Goal: Task Accomplishment & Management: Manage account settings

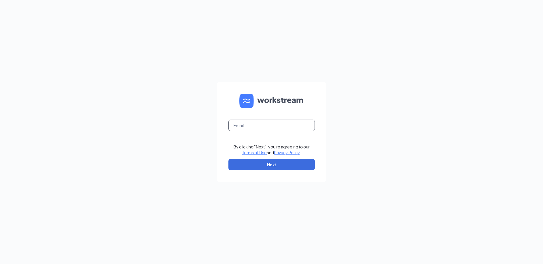
click at [293, 122] on input "text" at bounding box center [272, 126] width 86 height 12
click at [245, 126] on input "ljsilver70080@ljsi" at bounding box center [272, 126] width 86 height 12
click at [260, 126] on input "ljs70080@ljsi" at bounding box center [272, 126] width 86 height 12
type input "ljs70080@ljsilver.com"
click at [303, 165] on button "Next" at bounding box center [272, 165] width 86 height 12
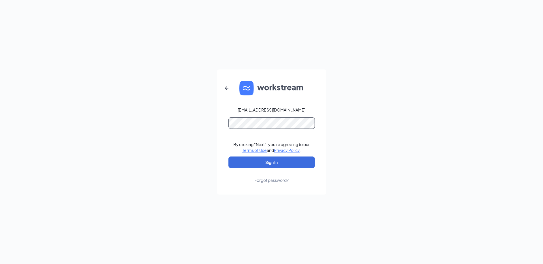
click at [229, 156] on button "Sign In" at bounding box center [272, 162] width 86 height 12
click at [299, 165] on button "Sign In" at bounding box center [272, 162] width 86 height 12
click at [156, 133] on div "ljs70080@ljsilver.com Credential mismatches. By clicking "Next", you're agreein…" at bounding box center [271, 132] width 543 height 264
click at [229, 156] on button "Sign In" at bounding box center [272, 162] width 86 height 12
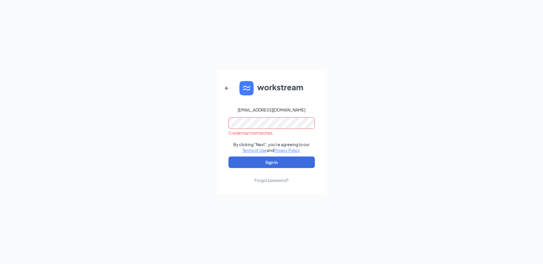
click at [180, 153] on div "ljs70080@ljsilver.com Credential mismatches. By clicking "Next", you're agreein…" at bounding box center [271, 132] width 543 height 264
click at [229, 156] on button "Sign In" at bounding box center [272, 162] width 86 height 12
click at [270, 181] on div "Forgot password?" at bounding box center [271, 180] width 34 height 6
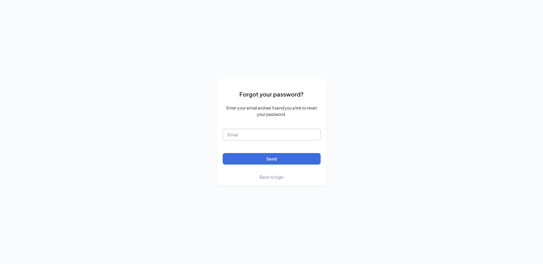
click at [269, 134] on input "text" at bounding box center [272, 135] width 98 height 12
type input "ljs70080@ljsilvers.com"
click at [223, 153] on button "Send" at bounding box center [272, 159] width 98 height 12
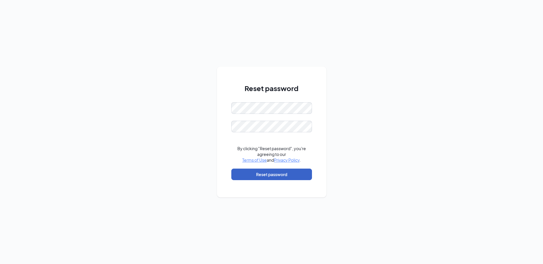
click at [296, 175] on button "Reset password" at bounding box center [271, 175] width 81 height 12
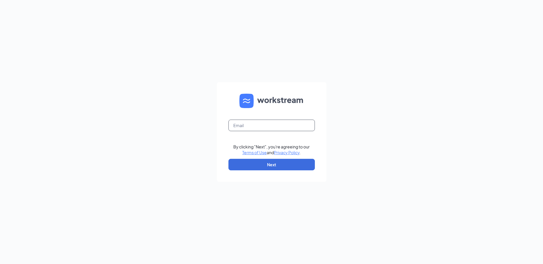
click at [285, 122] on input "text" at bounding box center [272, 126] width 86 height 12
click at [264, 125] on input "ljs70080@ljsilver.com" at bounding box center [272, 126] width 86 height 12
type input "ljs70080@ljsilvers.com"
drag, startPoint x: 287, startPoint y: 124, endPoint x: 291, endPoint y: 136, distance: 11.9
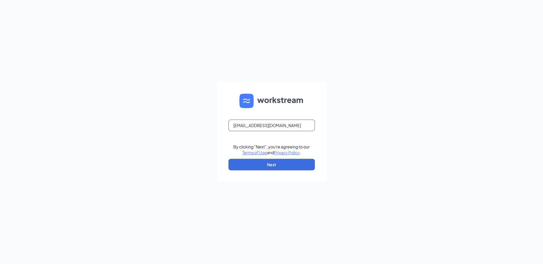
click at [287, 125] on input "ljs70080@ljsilvers.com" at bounding box center [272, 126] width 86 height 12
click at [287, 164] on button "Next" at bounding box center [272, 165] width 86 height 12
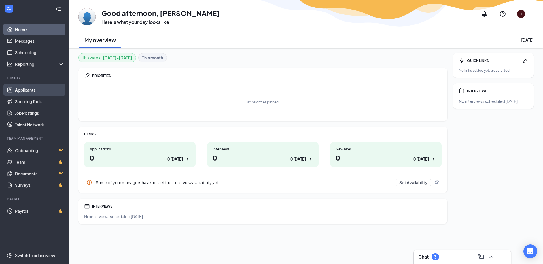
click at [32, 91] on link "Applicants" at bounding box center [39, 90] width 49 height 12
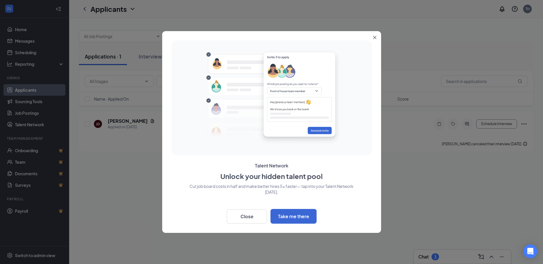
click at [374, 38] on icon "Close" at bounding box center [374, 37] width 3 height 3
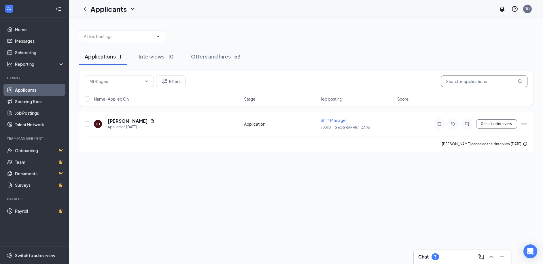
click at [473, 83] on input "text" at bounding box center [484, 82] width 86 height 12
type input "krodes"
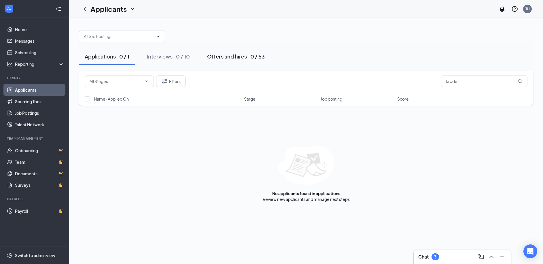
click at [241, 61] on button "Offers and hires · 0 / 53" at bounding box center [235, 56] width 69 height 17
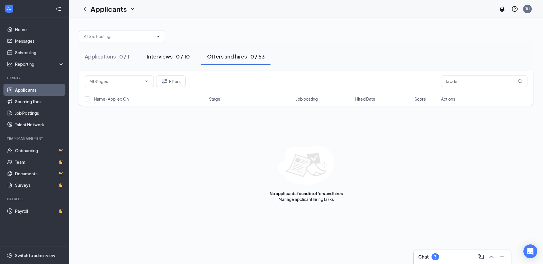
click at [185, 59] on div "Interviews · 0 / 10" at bounding box center [168, 56] width 43 height 7
drag, startPoint x: 247, startPoint y: 63, endPoint x: 245, endPoint y: 59, distance: 4.6
click at [247, 62] on button "Offers and hires · 0 / 53" at bounding box center [235, 56] width 69 height 17
click at [179, 80] on button "Filters" at bounding box center [170, 82] width 29 height 12
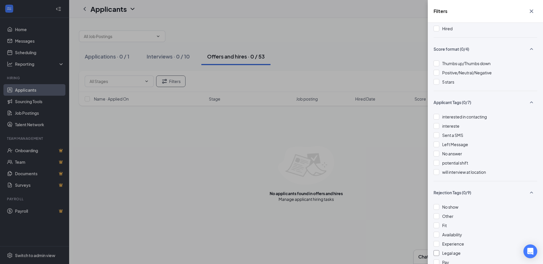
scroll to position [116, 0]
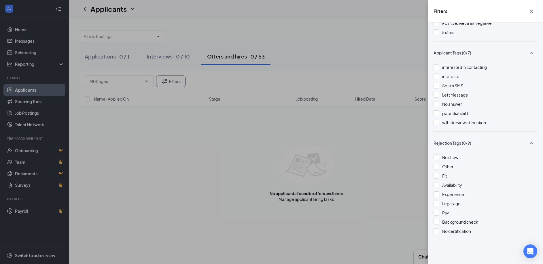
drag, startPoint x: 223, startPoint y: 111, endPoint x: 210, endPoint y: 99, distance: 17.5
click at [223, 111] on div "Filters Applicant Status (0/6) Unread message Hasn't messaged back Stuck in sta…" at bounding box center [271, 132] width 543 height 264
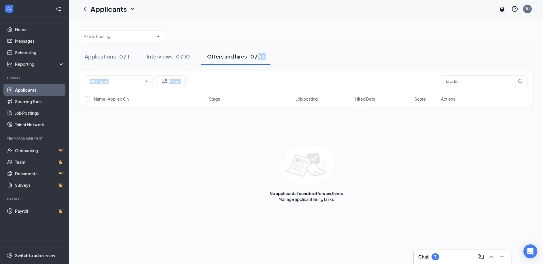
drag, startPoint x: 257, startPoint y: 71, endPoint x: 268, endPoint y: 67, distance: 11.5
click at [268, 67] on div "Applications · 0 / 1 Interviews · 0 / 10 Offers and hires · 0 / 53 Filters krod…" at bounding box center [306, 113] width 454 height 177
click at [154, 35] on span at bounding box center [122, 37] width 86 height 12
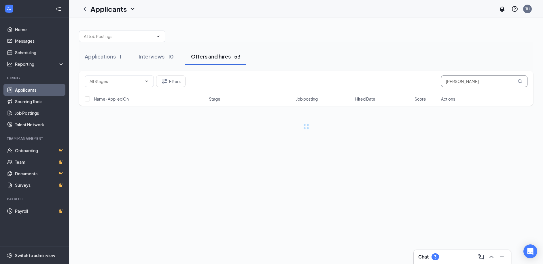
type input "kordes"
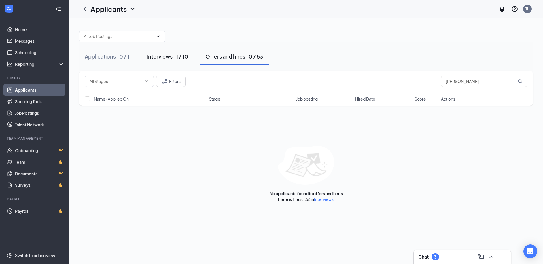
click at [169, 59] on div "Interviews · 1 / 10" at bounding box center [167, 56] width 41 height 7
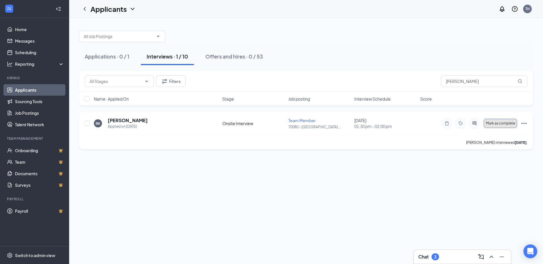
click at [508, 122] on span "Mark as complete" at bounding box center [500, 123] width 29 height 4
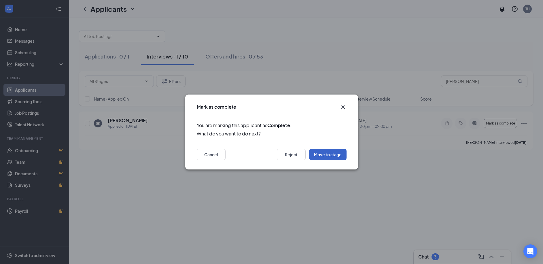
click at [339, 155] on button "Move to stage" at bounding box center [327, 155] width 37 height 12
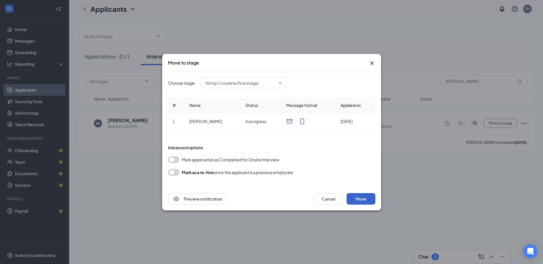
click at [367, 201] on button "Move" at bounding box center [361, 199] width 29 height 12
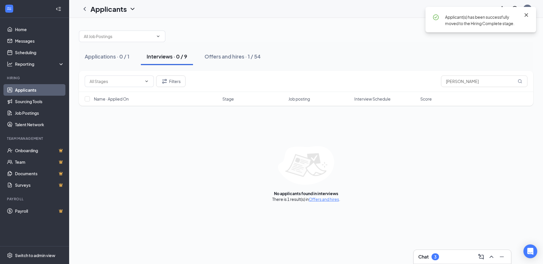
click at [527, 15] on icon "Cross" at bounding box center [526, 15] width 7 height 7
click at [116, 59] on div "Applications · 0 / 1" at bounding box center [107, 56] width 45 height 7
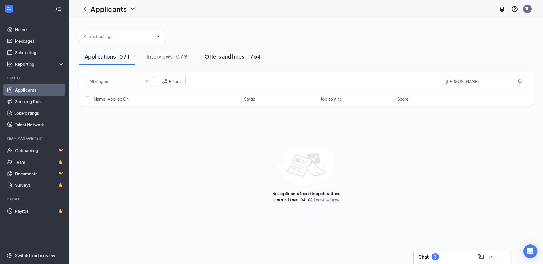
click at [251, 58] on div "Offers and hires · 1 / 54" at bounding box center [233, 56] width 56 height 7
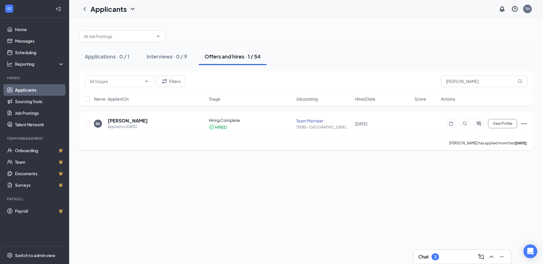
click at [526, 123] on icon "Ellipses" at bounding box center [524, 123] width 7 height 7
click at [493, 182] on p "Move to stage" at bounding box center [498, 185] width 50 height 6
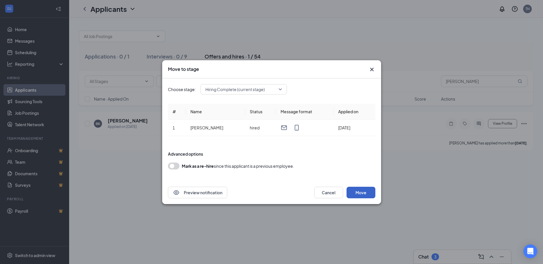
click at [363, 192] on button "Move" at bounding box center [361, 193] width 29 height 12
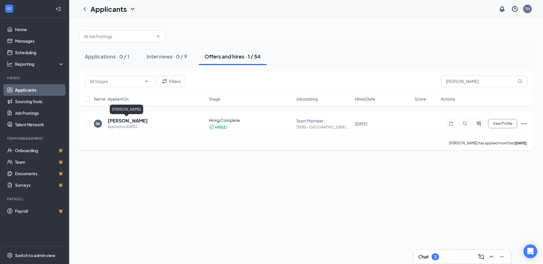
click at [119, 124] on h5 "Barrett Kordes" at bounding box center [128, 121] width 40 height 6
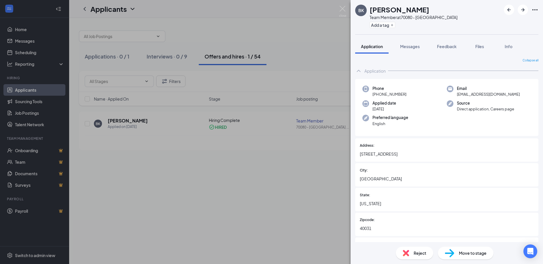
click at [460, 252] on span "Move to stage" at bounding box center [473, 253] width 28 height 6
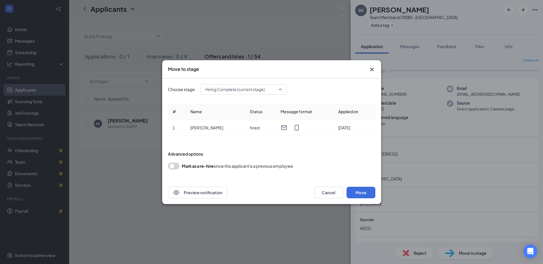
click at [284, 88] on div "Hiring Complete (current stage)" at bounding box center [244, 89] width 86 height 10
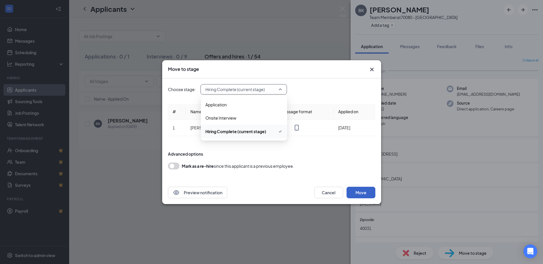
click at [369, 195] on button "Move" at bounding box center [361, 193] width 29 height 12
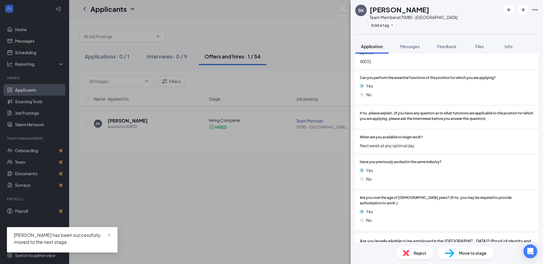
scroll to position [233, 0]
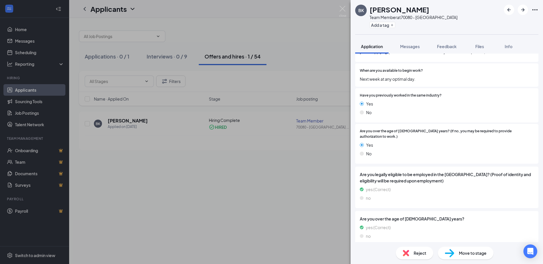
click at [327, 186] on div "BK Barrett Kordes Team Member at 70080 - La Grange KY Add a tag Application Mes…" at bounding box center [271, 132] width 543 height 264
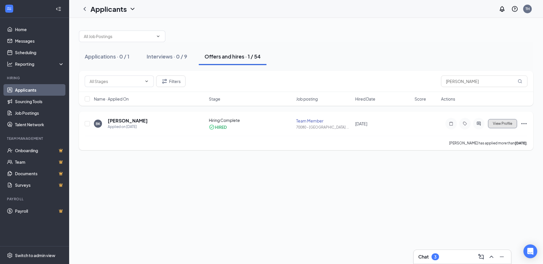
click at [502, 124] on span "View Profile" at bounding box center [502, 124] width 19 height 4
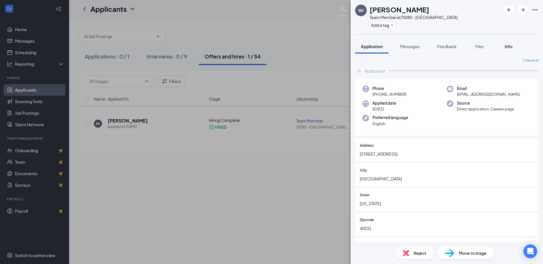
click at [510, 49] on span "Info" at bounding box center [509, 46] width 8 height 5
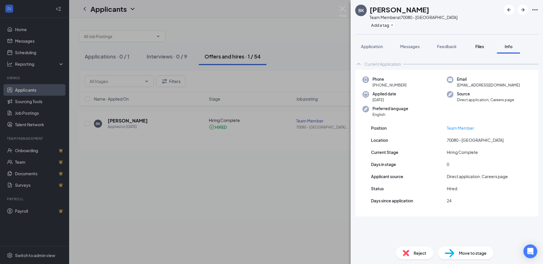
click at [485, 50] on button "Files" at bounding box center [479, 46] width 23 height 14
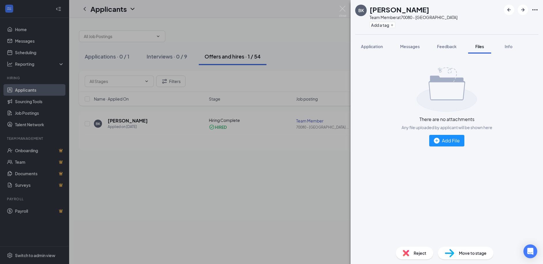
click at [455, 54] on div "There are no attachments Any file uploaded by applicant will be shown here Add …" at bounding box center [447, 148] width 193 height 188
drag, startPoint x: 441, startPoint y: 47, endPoint x: 416, endPoint y: 50, distance: 25.5
click at [442, 47] on span "Feedback" at bounding box center [447, 46] width 20 height 5
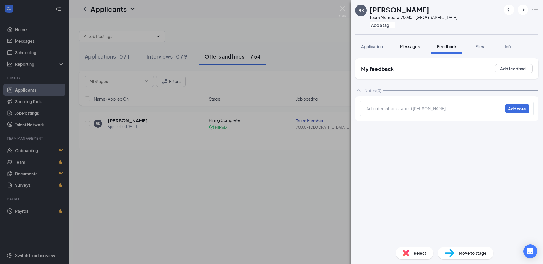
click at [416, 47] on span "Messages" at bounding box center [410, 46] width 20 height 5
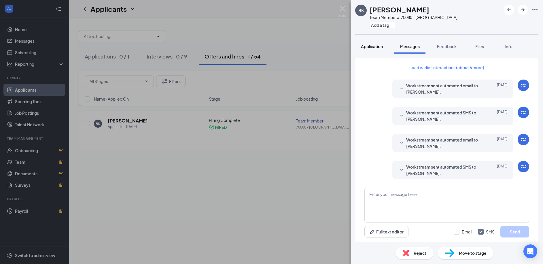
click at [371, 48] on span "Application" at bounding box center [372, 46] width 22 height 5
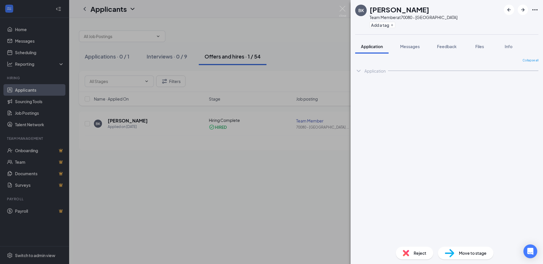
click at [373, 47] on span "Application" at bounding box center [372, 46] width 22 height 5
